Goal: Check status: Check status

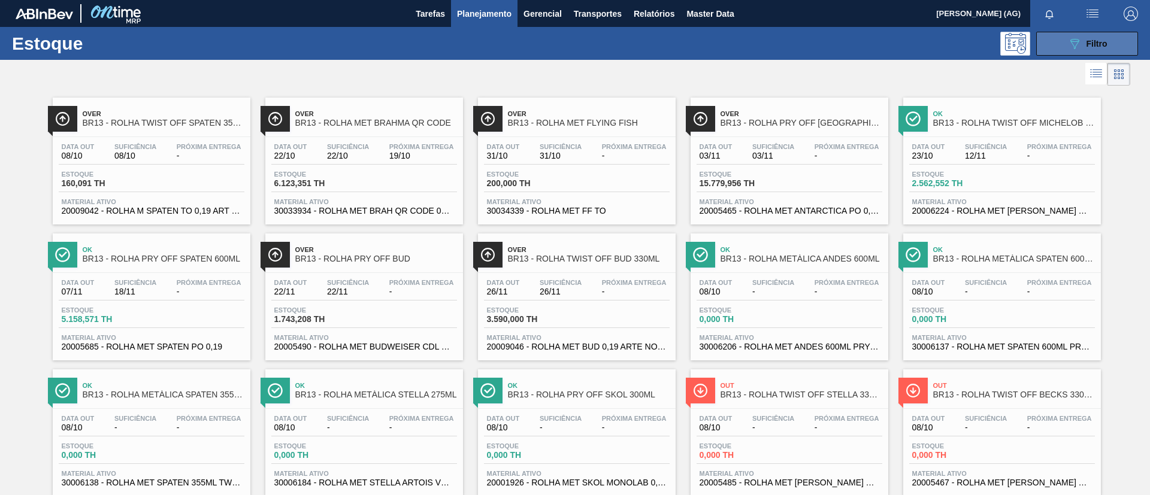
click at [1059, 48] on button "089F7B8B-B2A5-4AFE-B5C0-19BA573D28AC Filtro" at bounding box center [1087, 44] width 102 height 24
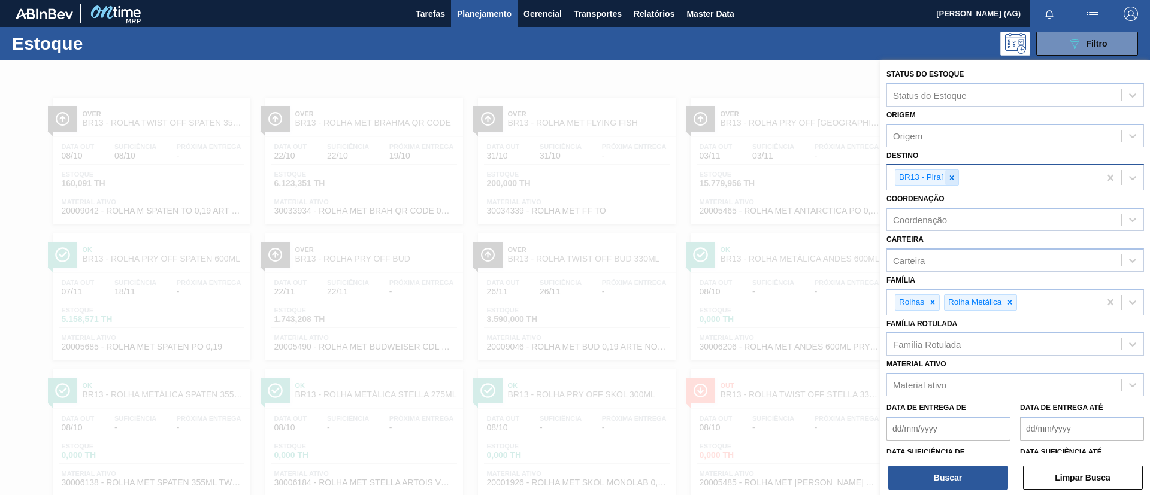
click at [951, 181] on icon at bounding box center [951, 178] width 8 height 8
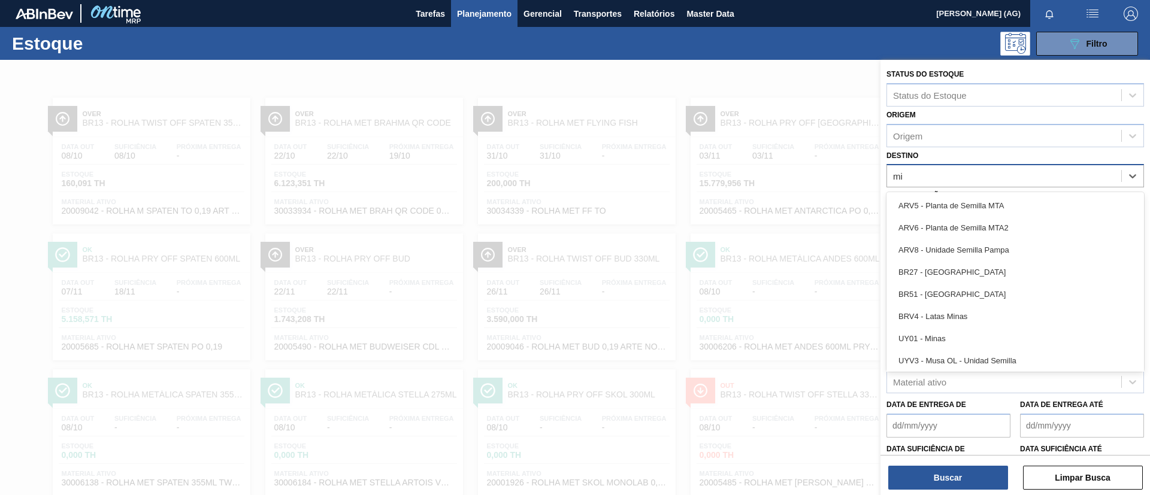
type input "m"
type input "ju"
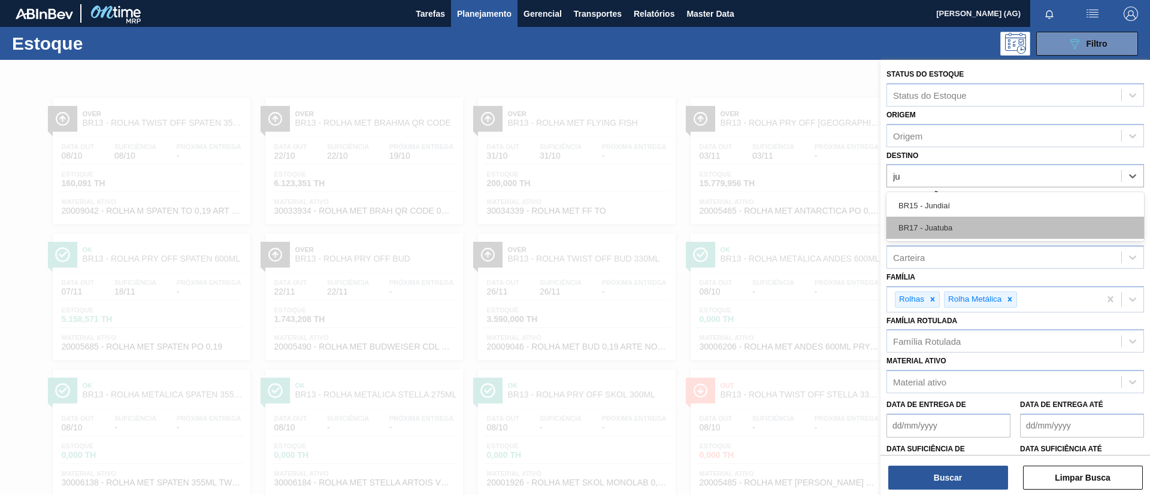
click at [971, 222] on div "BR17 - Juatuba" at bounding box center [1014, 228] width 257 height 22
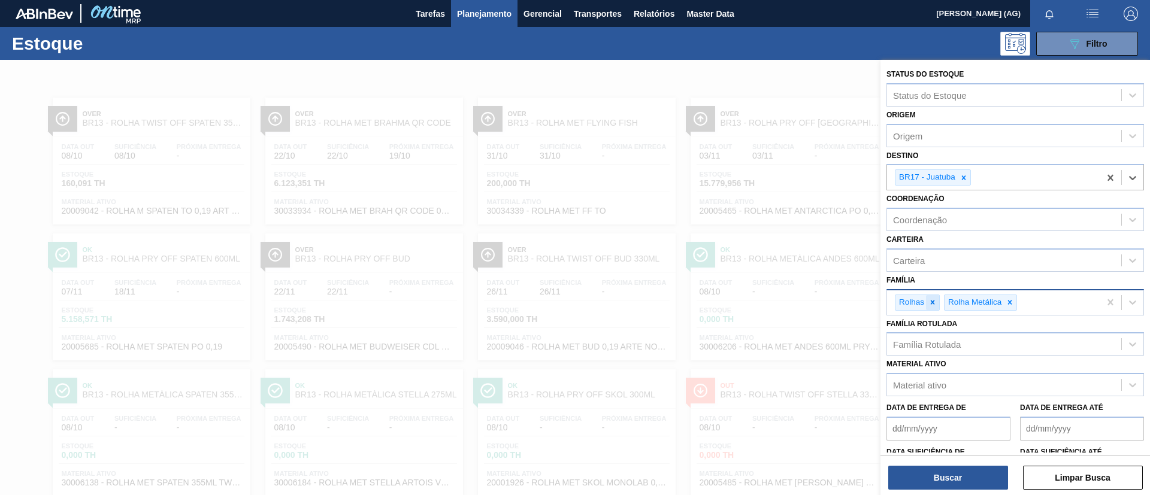
click at [928, 305] on icon at bounding box center [932, 302] width 8 height 8
click at [960, 301] on icon at bounding box center [961, 302] width 4 height 4
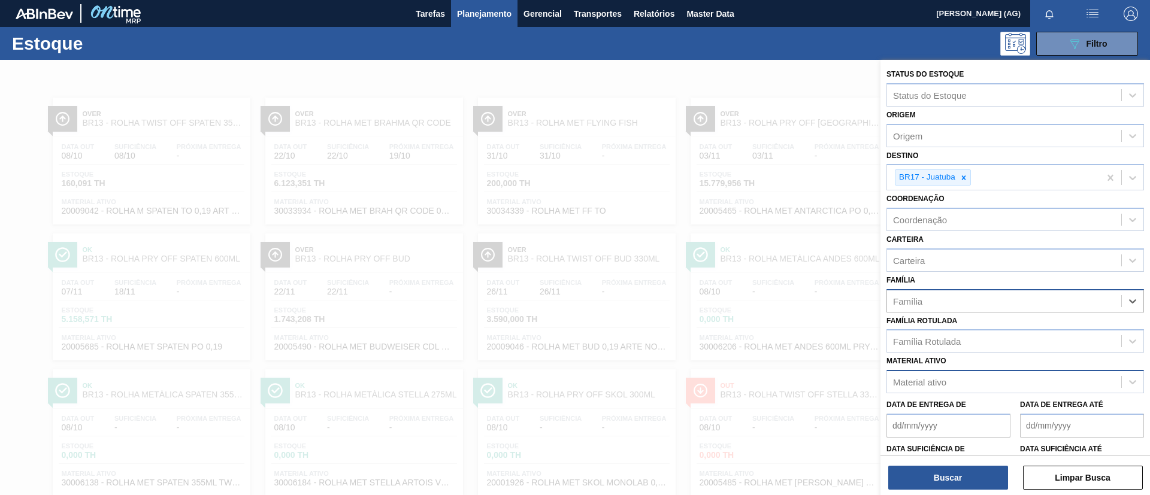
click at [969, 377] on div "Material ativo" at bounding box center [1004, 382] width 234 height 17
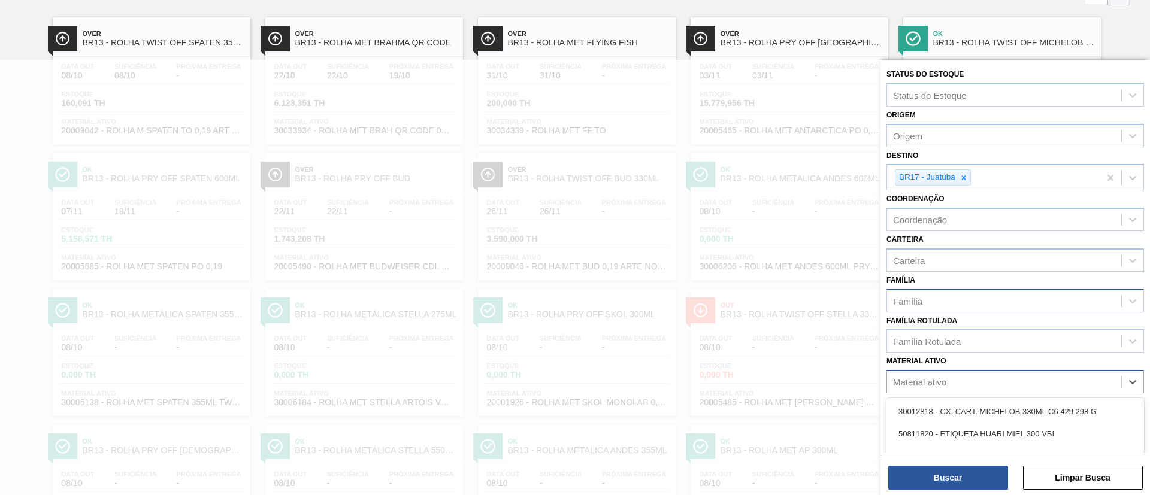
scroll to position [87, 0]
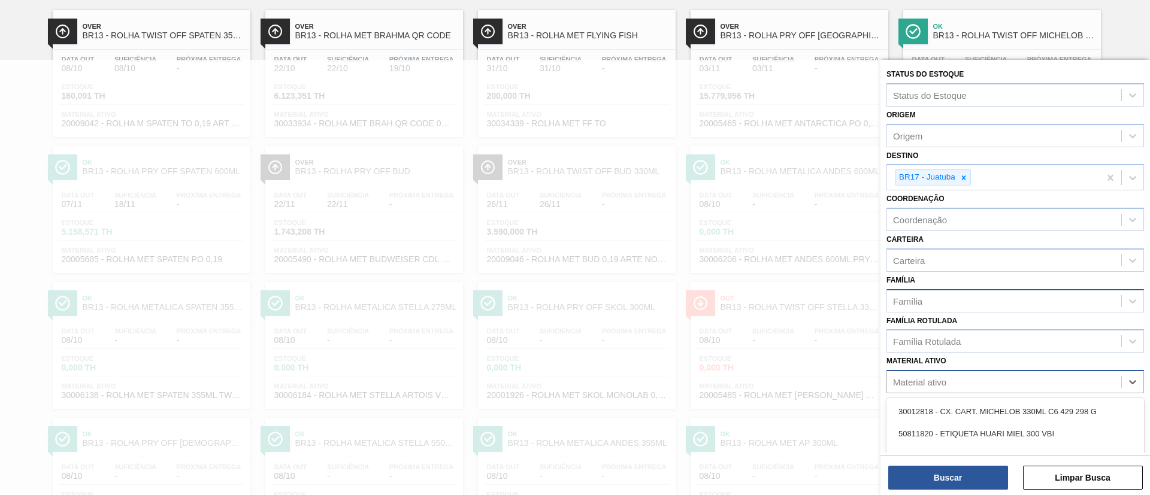
paste ativo "30034001"
type ativo "30034001"
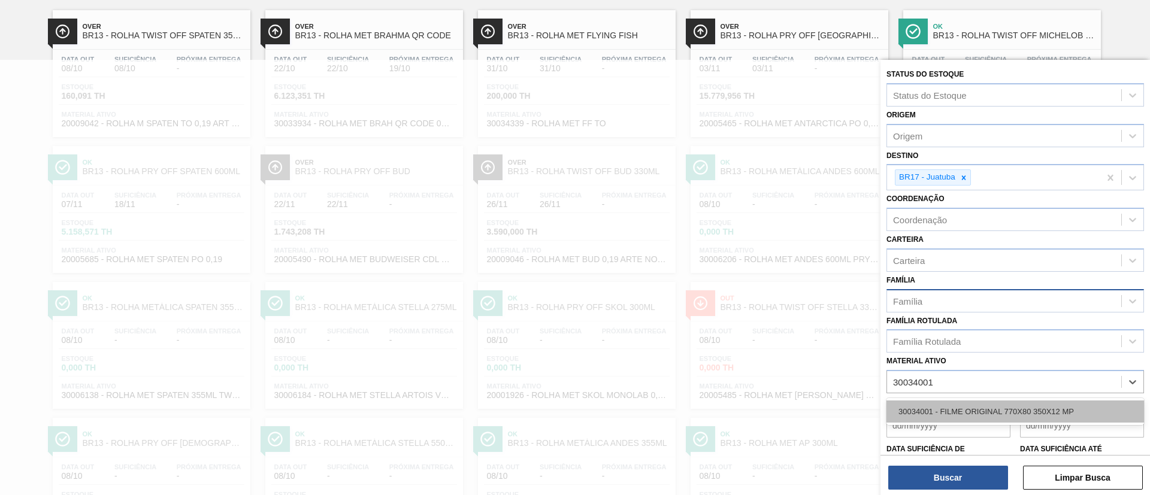
drag, startPoint x: 972, startPoint y: 403, endPoint x: 964, endPoint y: 447, distance: 45.1
click at [972, 404] on div "30034001 - FILME ORIGINAL 770X80 350X12 MP" at bounding box center [1014, 412] width 257 height 22
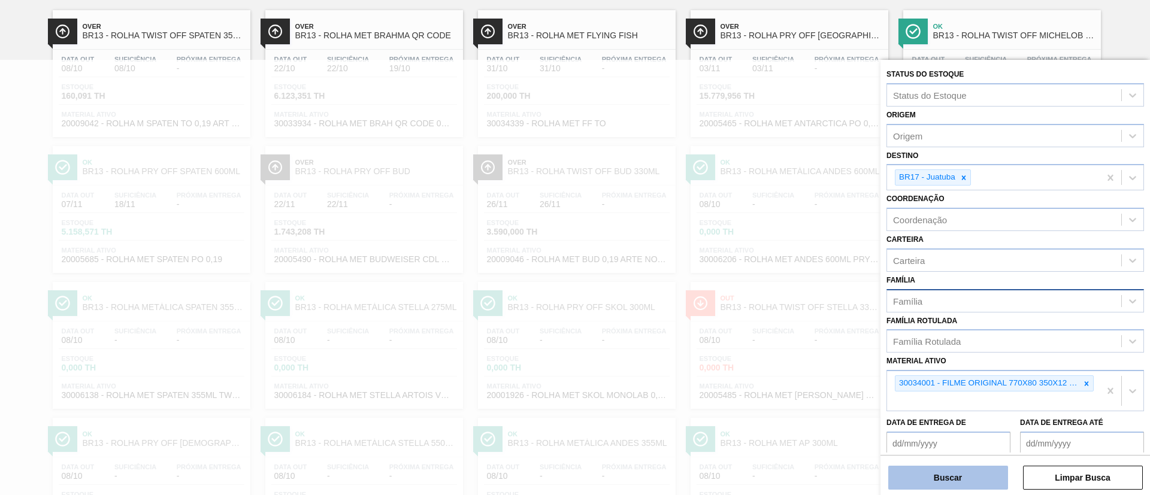
click at [958, 479] on button "Buscar" at bounding box center [948, 478] width 120 height 24
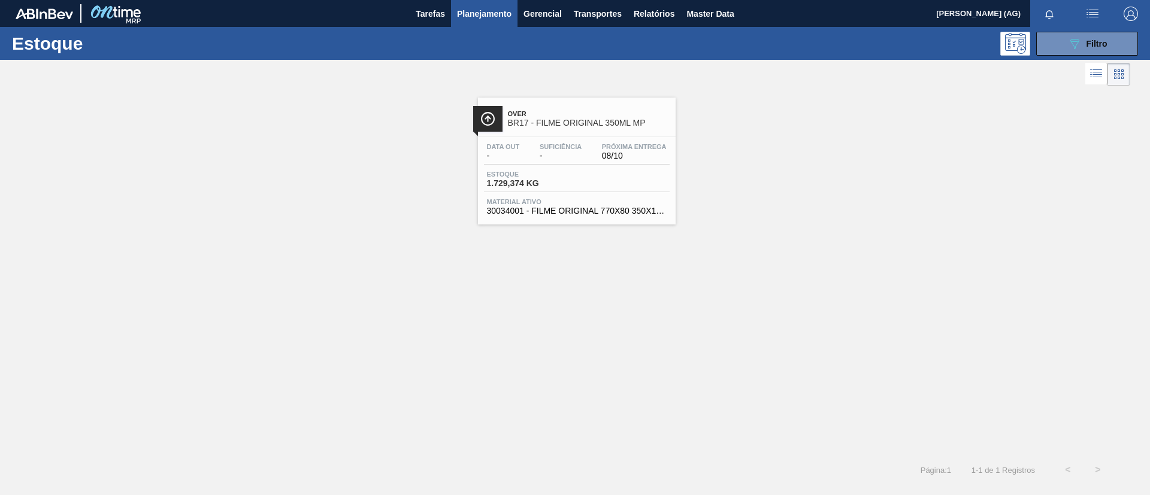
click at [496, 117] on div at bounding box center [487, 119] width 29 height 26
